Goal: Communication & Community: Answer question/provide support

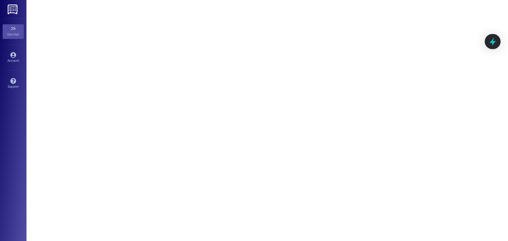
click at [493, 44] on icon at bounding box center [492, 41] width 9 height 9
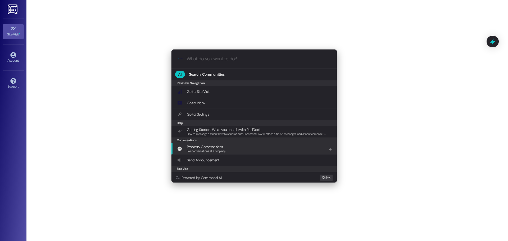
click at [232, 150] on div "Property Conversations See conversations at a property Add shortcut" at bounding box center [254, 149] width 155 height 10
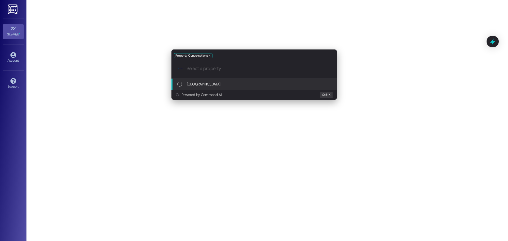
click at [180, 85] on div "List of options" at bounding box center [179, 84] width 5 height 5
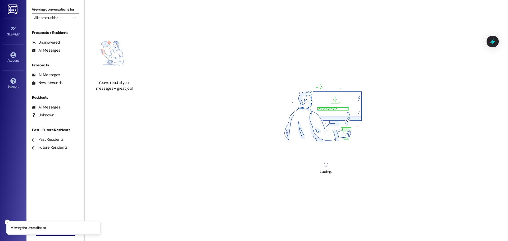
type input "[GEOGRAPHIC_DATA]"
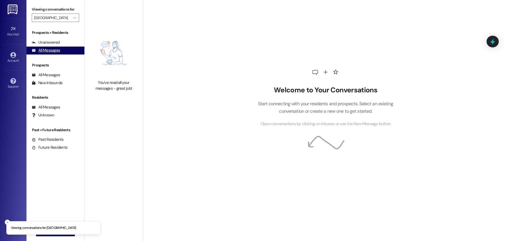
click at [59, 51] on div "All Messages" at bounding box center [46, 51] width 28 height 6
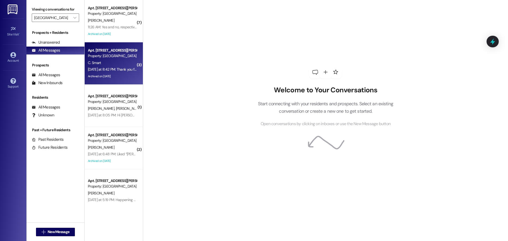
click at [112, 57] on div "Property: [GEOGRAPHIC_DATA]" at bounding box center [112, 56] width 49 height 6
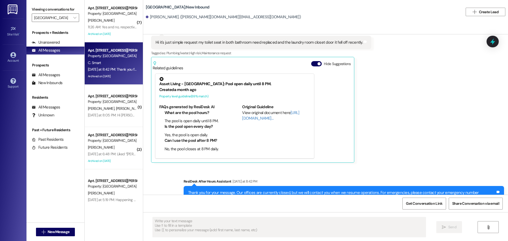
scroll to position [568, 0]
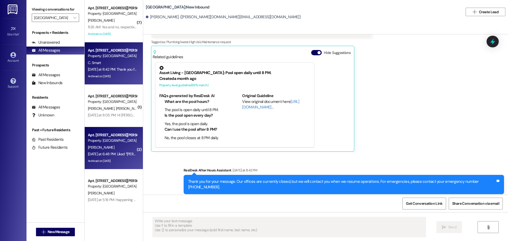
click at [105, 139] on div "Property: [GEOGRAPHIC_DATA]" at bounding box center [112, 141] width 49 height 6
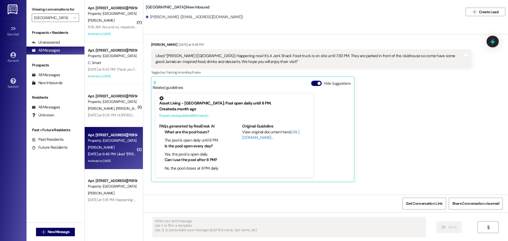
scroll to position [385, 0]
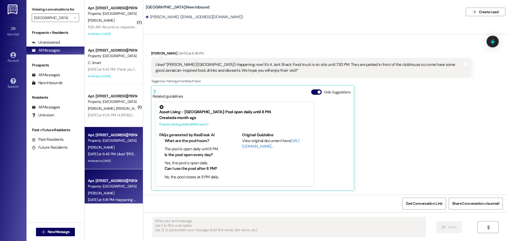
click at [111, 180] on div "Apt. [STREET_ADDRESS][PERSON_NAME]" at bounding box center [112, 181] width 49 height 6
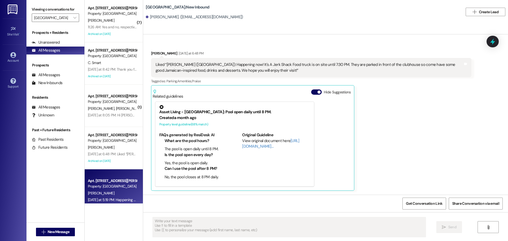
scroll to position [212, 0]
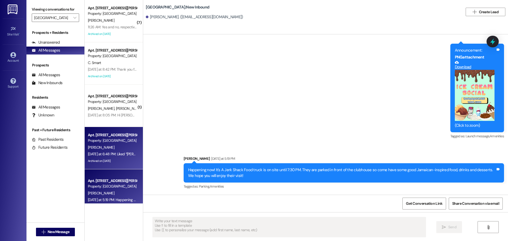
click at [103, 138] on div "Property: [GEOGRAPHIC_DATA]" at bounding box center [112, 141] width 49 height 6
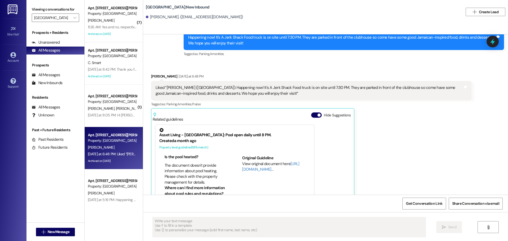
scroll to position [371, 0]
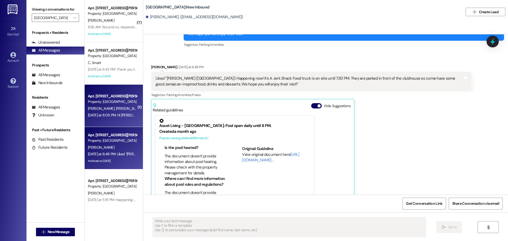
click at [113, 98] on div "Apt. [STREET_ADDRESS][PERSON_NAME]" at bounding box center [112, 96] width 49 height 6
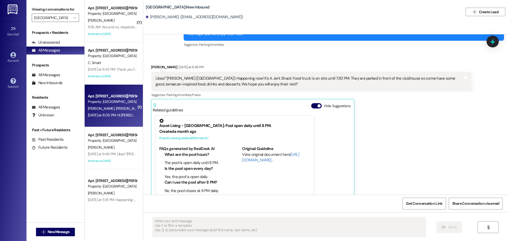
scroll to position [254, 0]
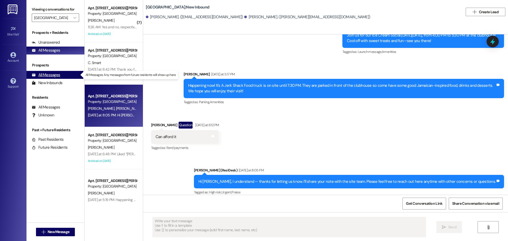
click at [54, 75] on div "All Messages" at bounding box center [46, 75] width 28 height 6
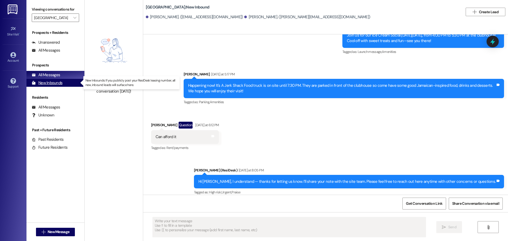
click at [57, 84] on div "New Inbounds" at bounding box center [47, 83] width 31 height 6
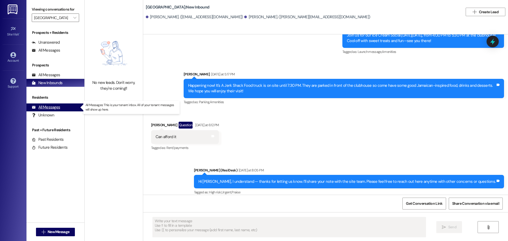
click at [51, 110] on div "All Messages" at bounding box center [46, 108] width 28 height 6
